Goal: Task Accomplishment & Management: Manage account settings

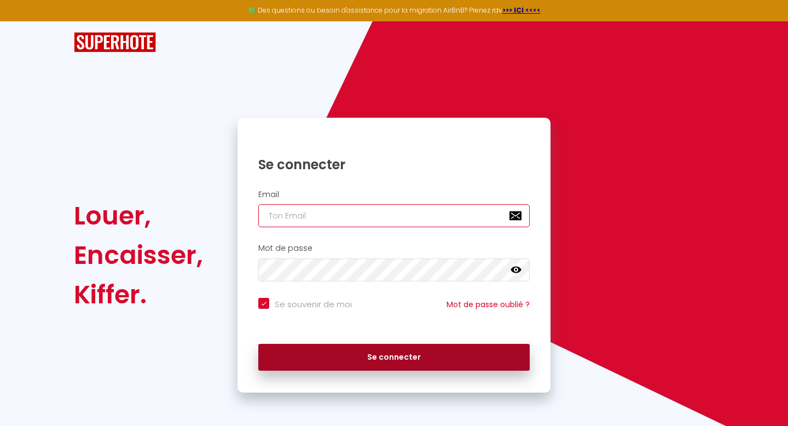
type input "[EMAIL_ADDRESS][DOMAIN_NAME]"
click at [423, 359] on button "Se connecter" at bounding box center [393, 357] width 271 height 27
checkbox input "true"
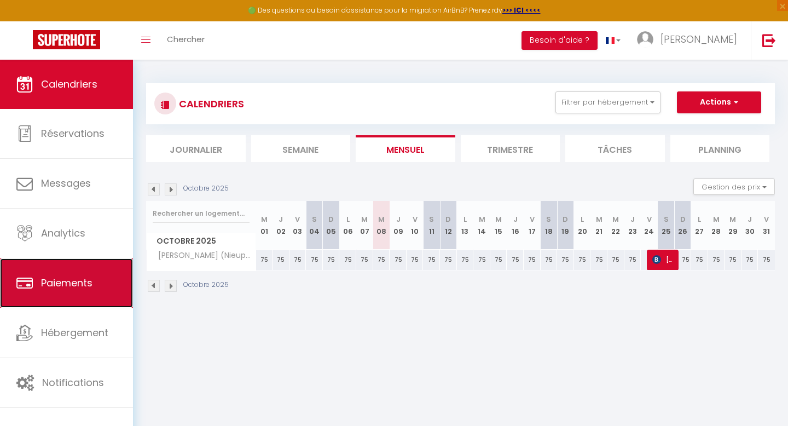
click at [72, 292] on link "Paiements" at bounding box center [66, 282] width 133 height 49
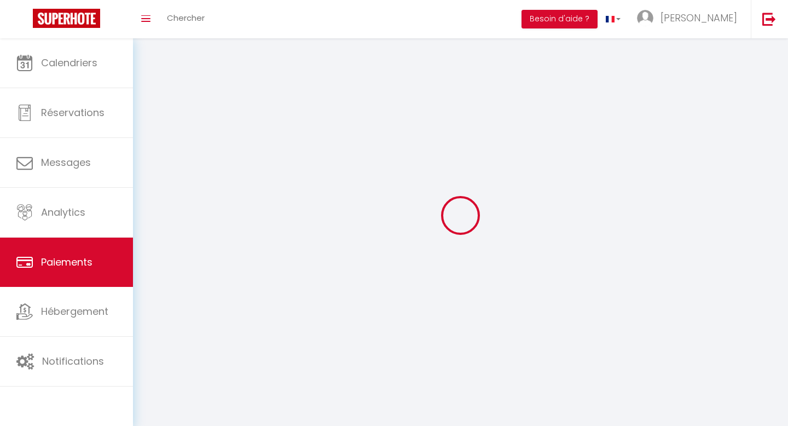
select select "2"
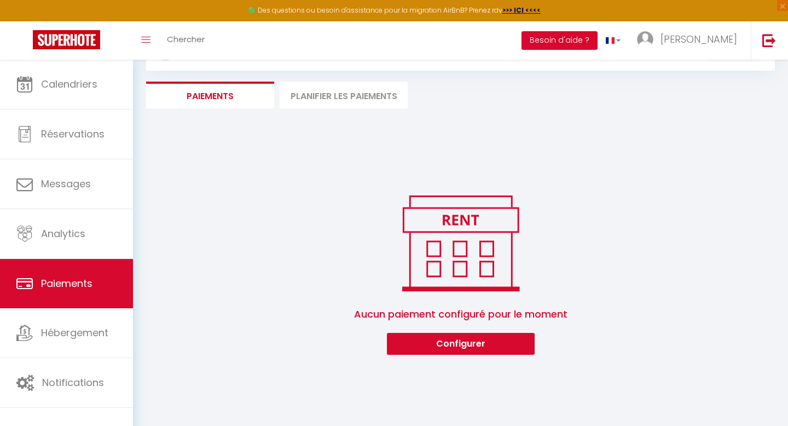
scroll to position [60, 0]
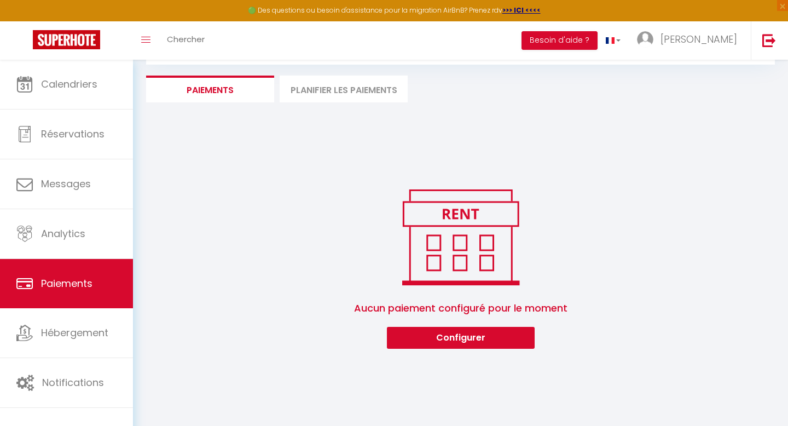
click at [345, 88] on li "Planifier les paiements" at bounding box center [344, 89] width 128 height 27
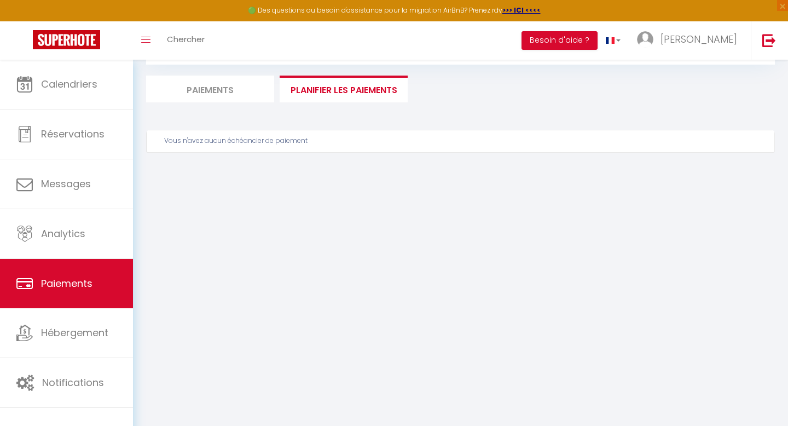
click at [204, 86] on li "Paiements" at bounding box center [210, 89] width 128 height 27
select select "2"
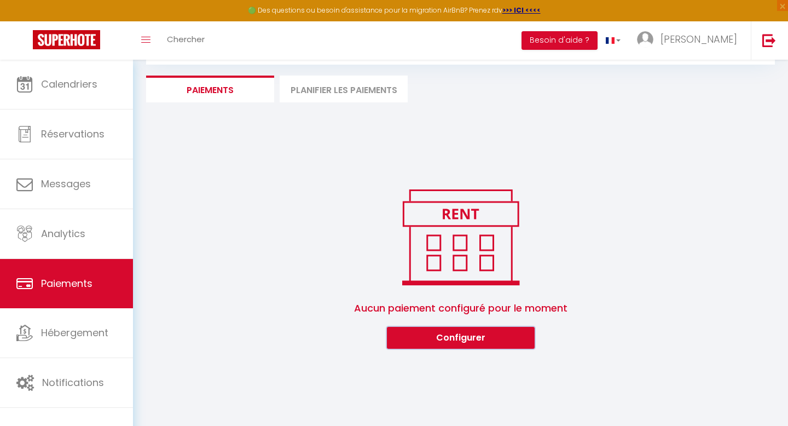
click at [488, 340] on button "Configurer" at bounding box center [461, 338] width 148 height 22
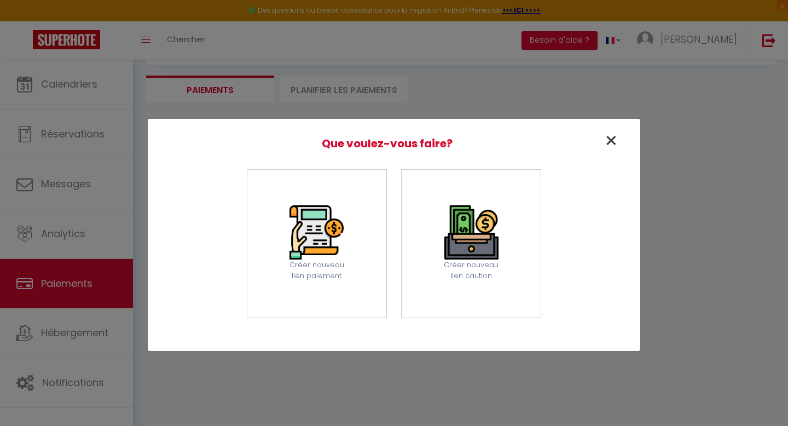
click at [607, 140] on span "×" at bounding box center [611, 140] width 14 height 31
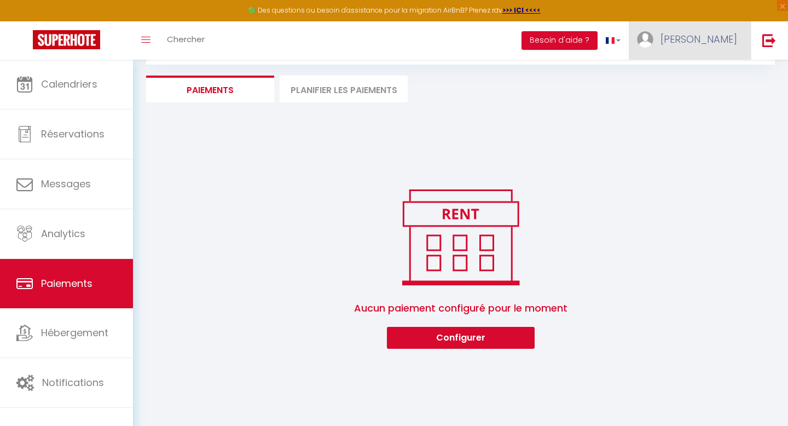
click at [730, 41] on span "[PERSON_NAME]" at bounding box center [699, 39] width 77 height 14
click at [704, 74] on link "Paramètres" at bounding box center [707, 76] width 81 height 19
select select "fr"
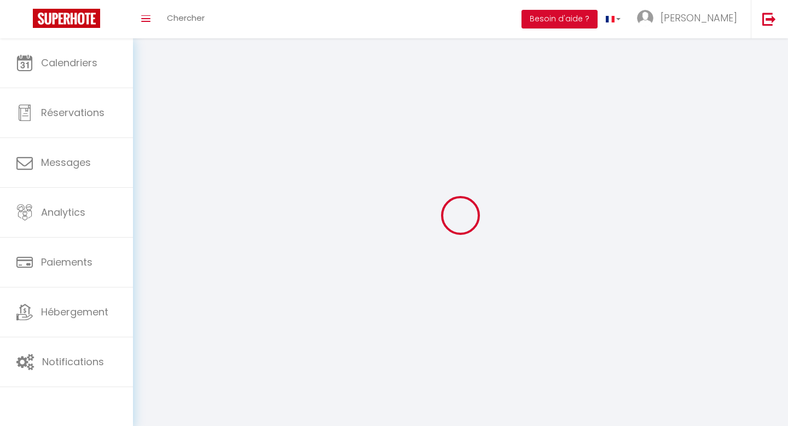
select select "fr"
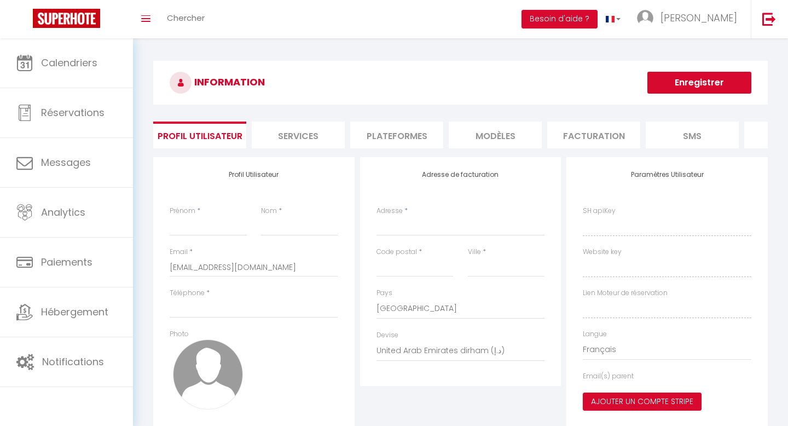
type input "[PERSON_NAME]"
type input "0032472376063"
type input "[STREET_ADDRESS]"
type input "4000"
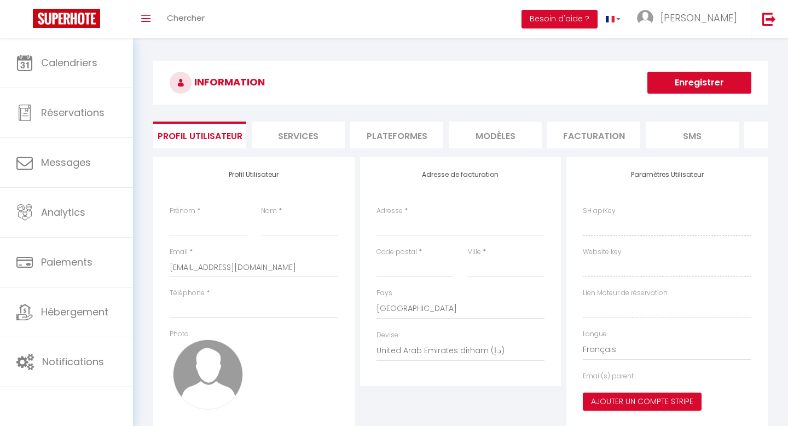
type input "[GEOGRAPHIC_DATA]"
select select "23"
select select "28"
type input "rLqnA7adeQbGBwriZeBSzEDcH"
type input "ynJO757fK7MsIi0CQ4fzXRT4q"
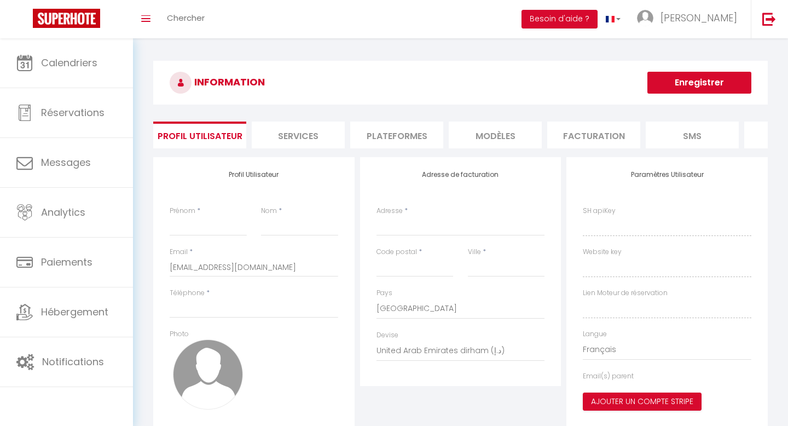
type input "[URL][DOMAIN_NAME]"
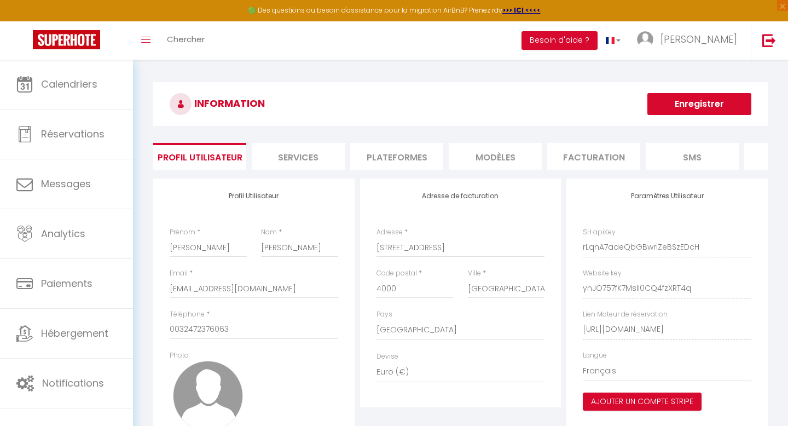
scroll to position [88, 0]
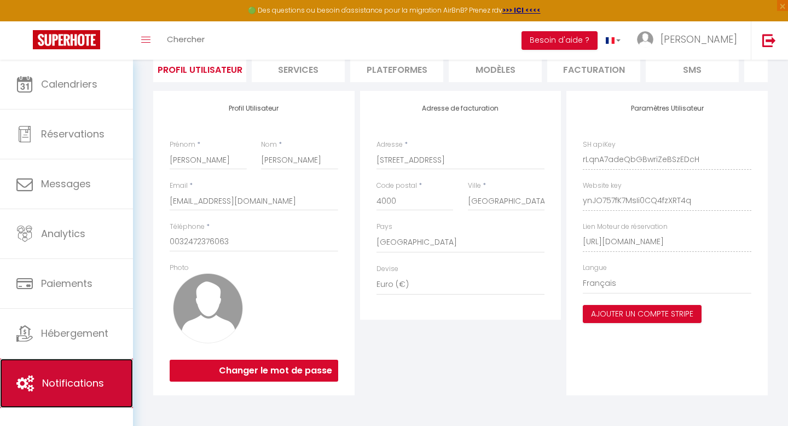
click at [63, 369] on link "Notifications" at bounding box center [66, 382] width 133 height 49
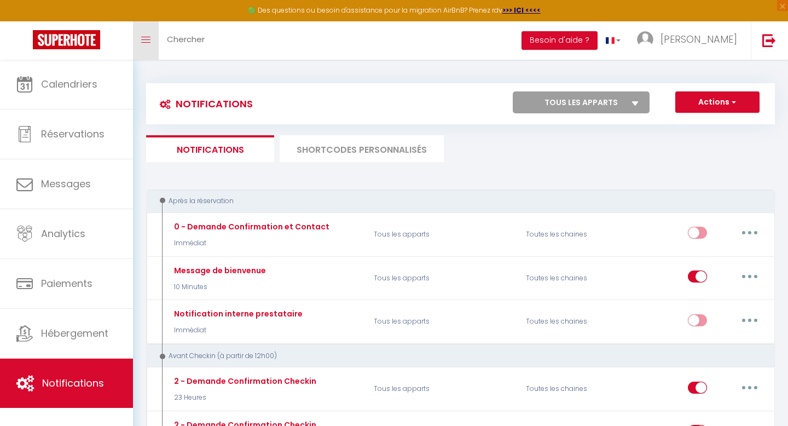
click at [150, 40] on link "Toggle menubar" at bounding box center [146, 40] width 26 height 38
click at [77, 40] on img at bounding box center [66, 39] width 67 height 19
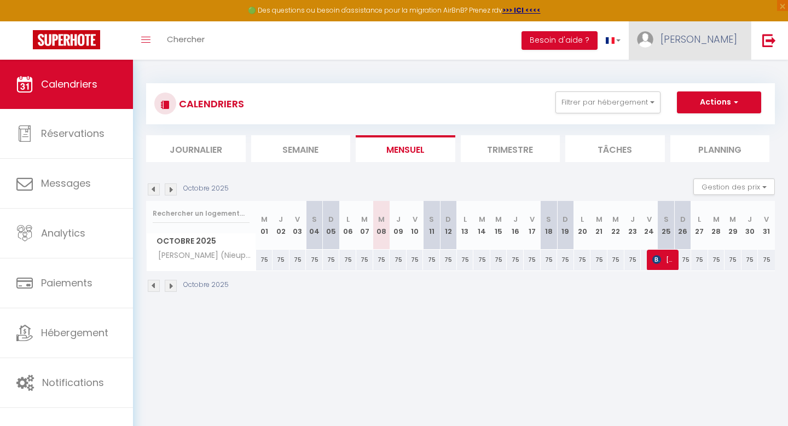
click at [724, 49] on link "[PERSON_NAME]" at bounding box center [690, 40] width 122 height 38
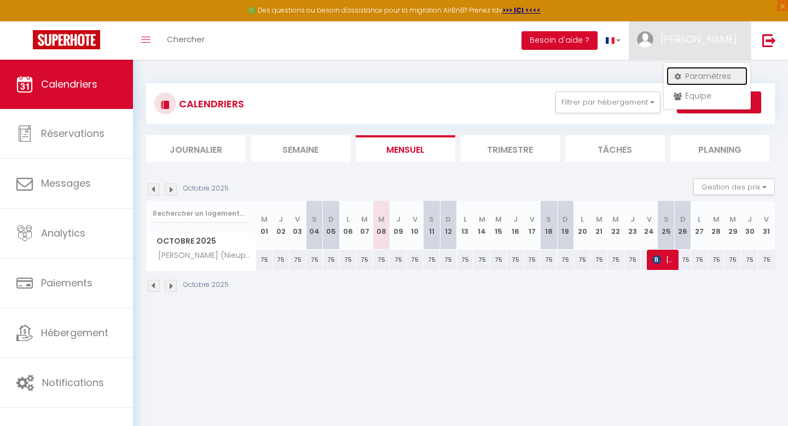
click at [710, 79] on link "Paramètres" at bounding box center [707, 76] width 81 height 19
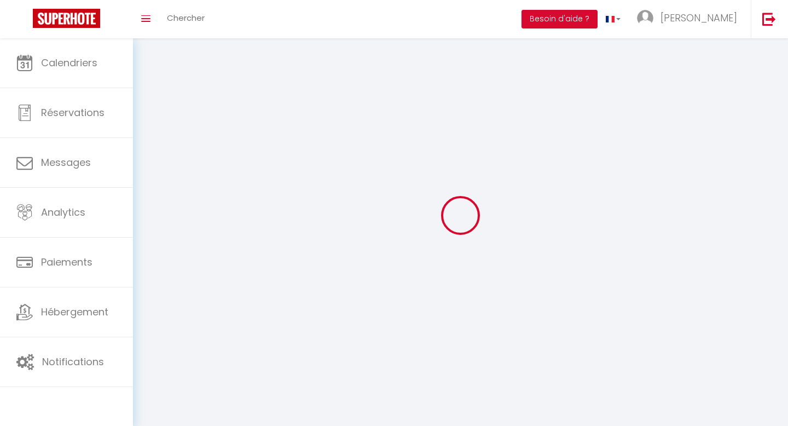
type input "[PERSON_NAME]"
type input "0032472376063"
type input "[STREET_ADDRESS]"
type input "4000"
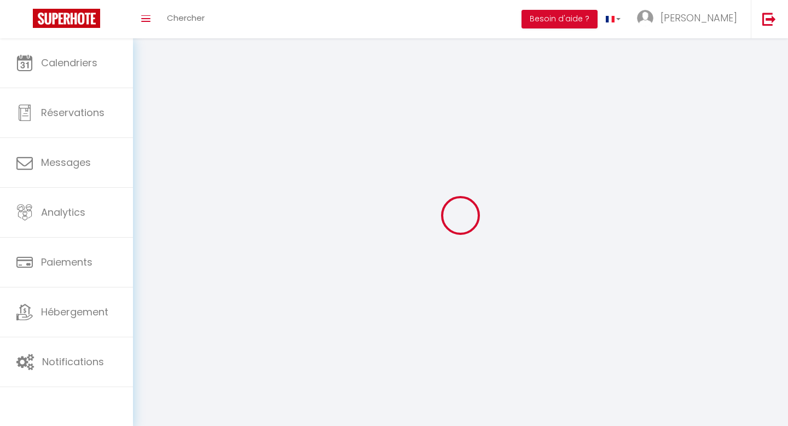
type input "[GEOGRAPHIC_DATA]"
type input "rLqnA7adeQbGBwriZeBSzEDcH"
type input "ynJO757fK7MsIi0CQ4fzXRT4q"
select select "23"
select select "28"
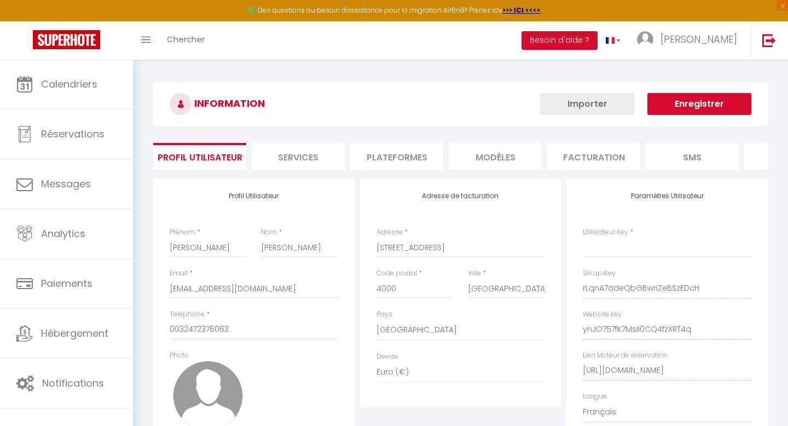
type input "rLqnA7adeQbGBwriZeBSzEDcH"
type input "ynJO757fK7MsIi0CQ4fzXRT4q"
type input "[URL][DOMAIN_NAME]"
select select "fr"
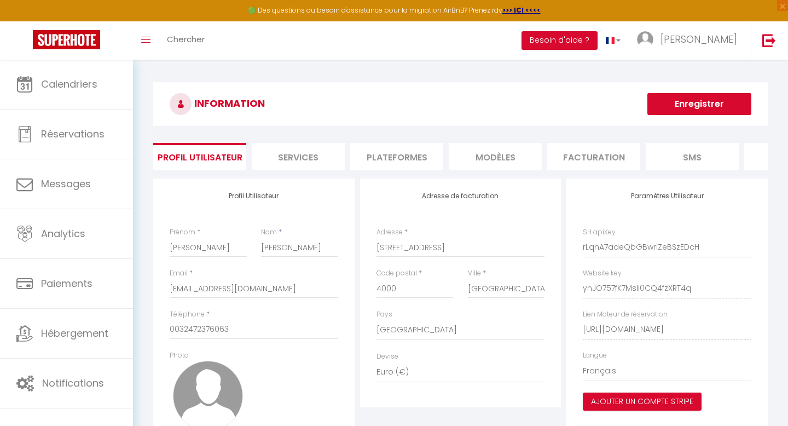
click at [300, 153] on li "Services" at bounding box center [298, 156] width 93 height 27
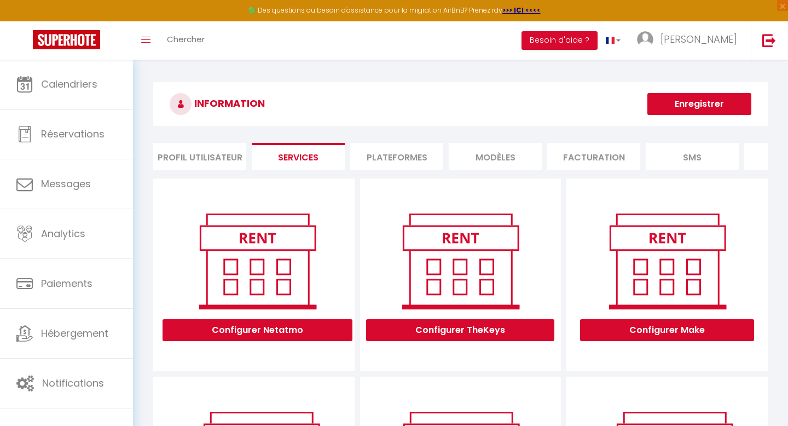
click at [396, 146] on li "Plateformes" at bounding box center [396, 156] width 93 height 27
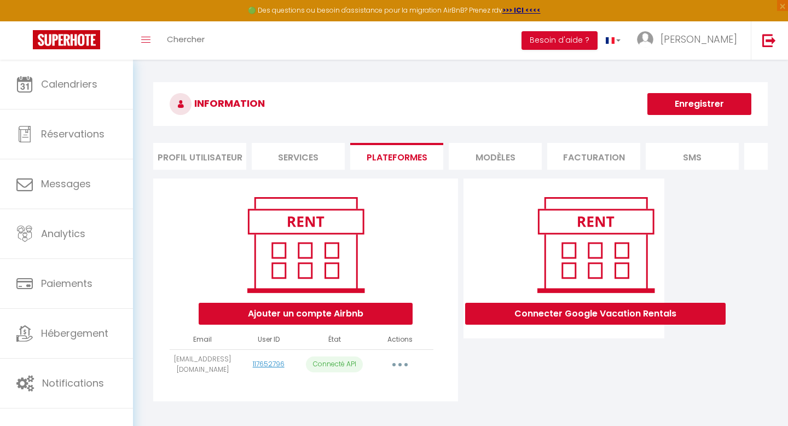
click at [504, 154] on li "MODÈLES" at bounding box center [495, 156] width 93 height 27
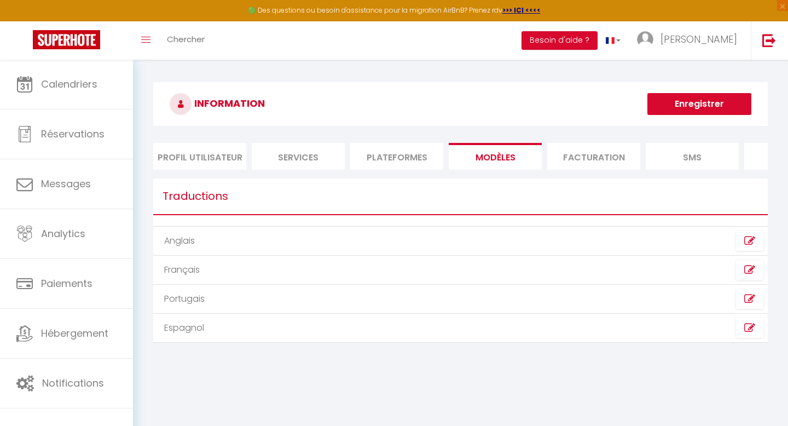
click at [591, 158] on li "Facturation" at bounding box center [593, 156] width 93 height 27
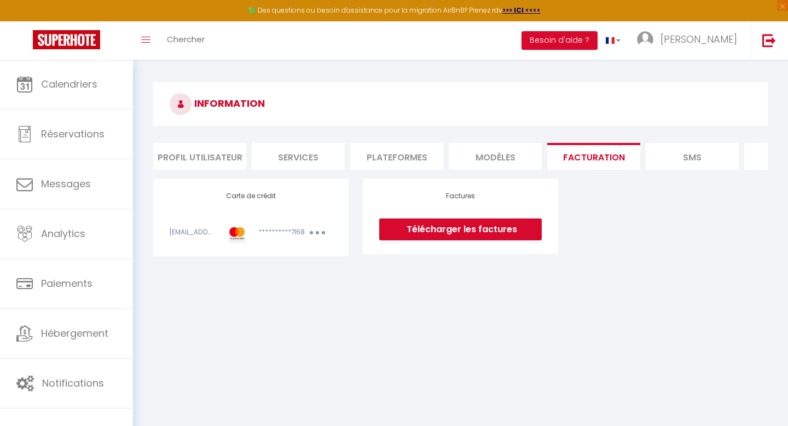
click at [259, 196] on h4 "Carte de crédit" at bounding box center [251, 196] width 163 height 8
click at [195, 232] on div "[EMAIL_ADDRESS][DOMAIN_NAME]" at bounding box center [192, 234] width 59 height 15
click at [278, 232] on div "**********" at bounding box center [273, 234] width 44 height 15
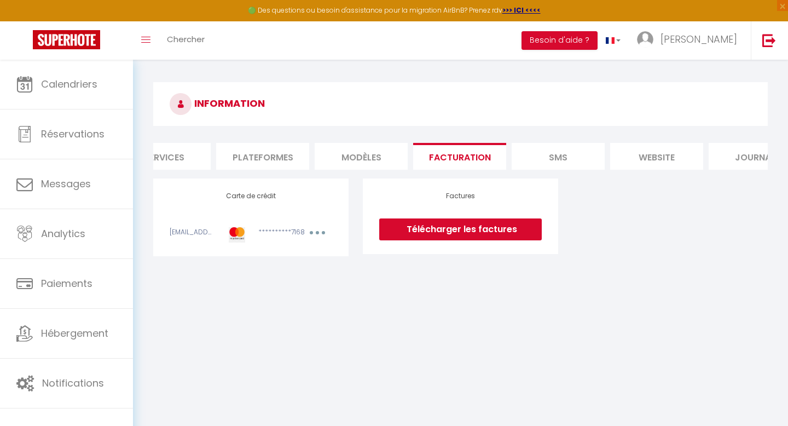
scroll to position [0, 173]
